Goal: Task Accomplishment & Management: Manage account settings

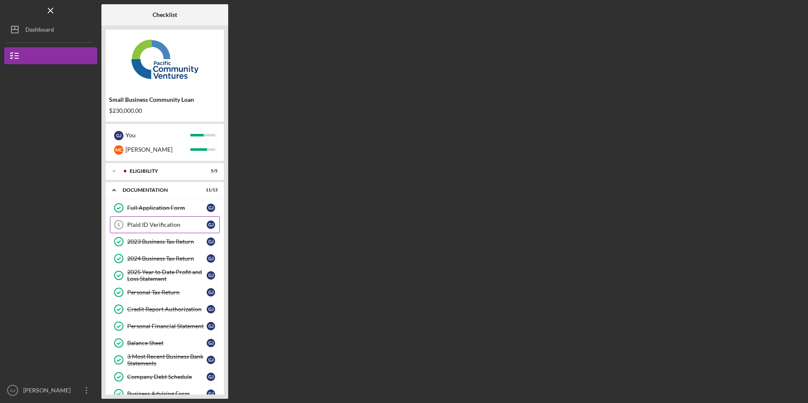
click at [156, 226] on div "Plaid ID Verification" at bounding box center [166, 224] width 79 height 7
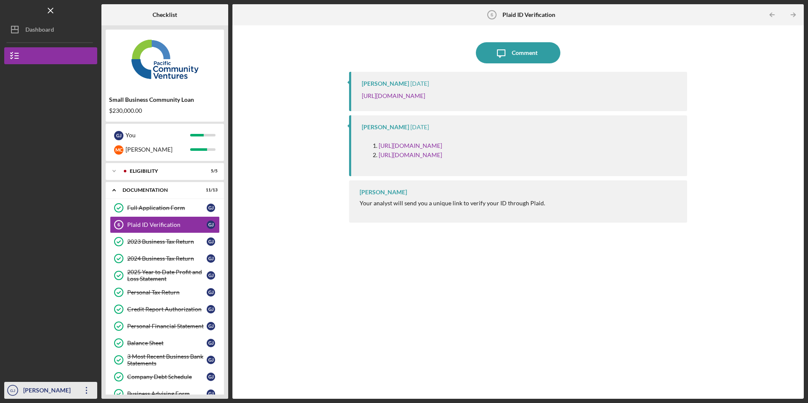
click at [87, 389] on icon "Icon/Overflow" at bounding box center [86, 390] width 21 height 21
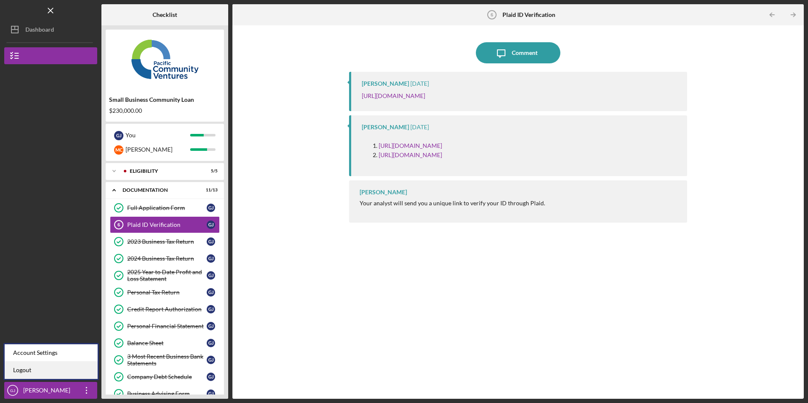
click at [79, 375] on link "Logout" at bounding box center [51, 370] width 93 height 17
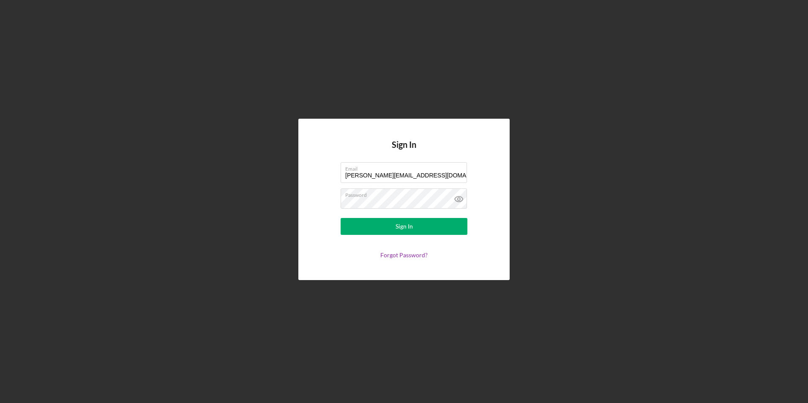
drag, startPoint x: 439, startPoint y: 176, endPoint x: 296, endPoint y: 161, distance: 143.5
click at [296, 161] on div "Sign In Email [PERSON_NAME][EMAIL_ADDRESS][DOMAIN_NAME] Password Sign In Forgot…" at bounding box center [403, 199] width 799 height 399
type input "[EMAIL_ADDRESS][DOMAIN_NAME]"
click at [379, 224] on button "Sign In" at bounding box center [403, 226] width 127 height 17
